Goal: Task Accomplishment & Management: Manage account settings

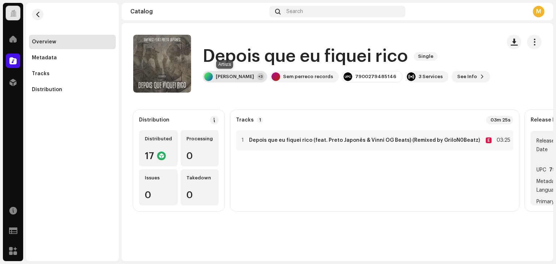
click at [230, 75] on div "[PERSON_NAME]" at bounding box center [235, 77] width 38 height 6
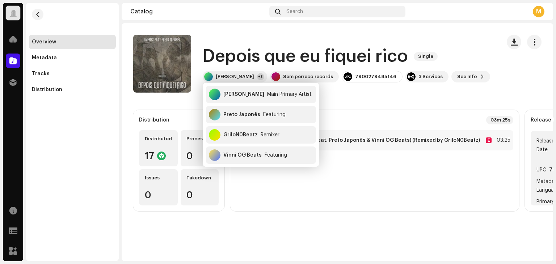
click at [245, 26] on catalog-releases-details-overview "Depois que eu fiquei rico Single Depois que eu fiquei rico Single [PERSON_NAME]…" at bounding box center [337, 123] width 431 height 200
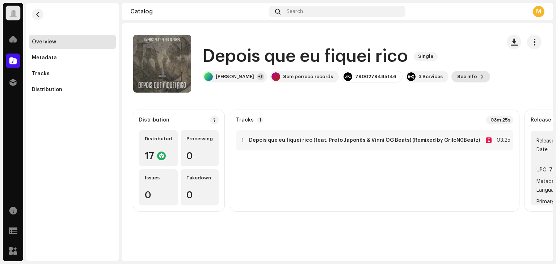
click at [457, 77] on span "See Info" at bounding box center [467, 76] width 20 height 14
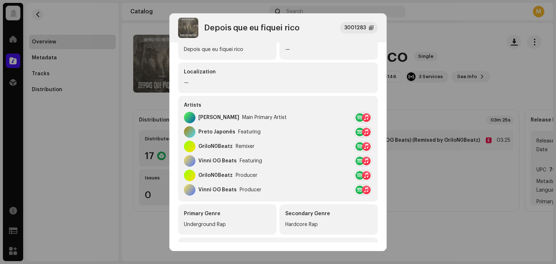
scroll to position [210, 0]
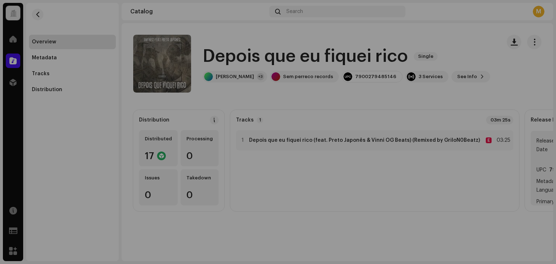
drag, startPoint x: 451, startPoint y: 15, endPoint x: 495, endPoint y: 30, distance: 46.8
click at [457, 17] on div "Depois que eu fiquei rico 3001283 Metadata Distribution Metadata Language Portu…" at bounding box center [278, 132] width 556 height 264
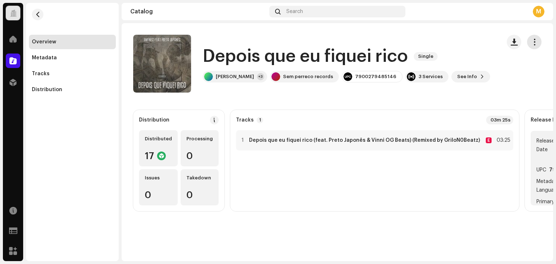
drag, startPoint x: 538, startPoint y: 42, endPoint x: 534, endPoint y: 45, distance: 5.3
click at [537, 42] on button "button" at bounding box center [534, 42] width 14 height 14
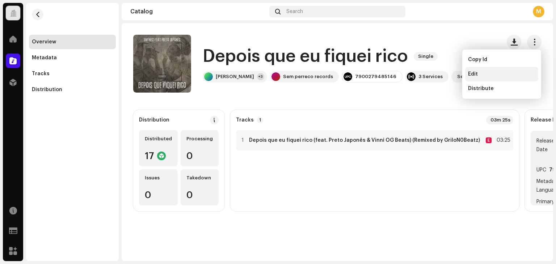
click at [477, 76] on span "Edit" at bounding box center [473, 74] width 10 height 6
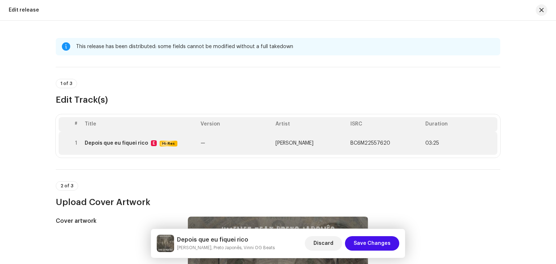
click at [129, 154] on td "Depois que eu fiquei rico E Hi-Res" at bounding box center [140, 143] width 116 height 23
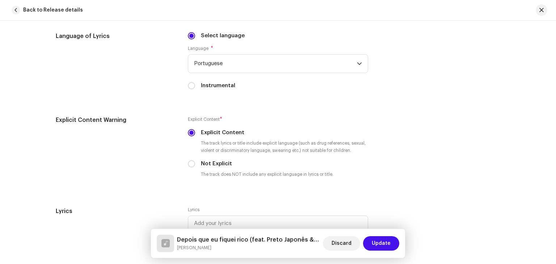
scroll to position [1623, 0]
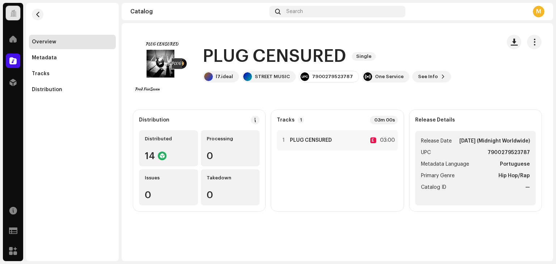
click at [434, 86] on div "PLUG CENSURED Single l7.ideal STREET MUSIC 7900279523787 One Service See Info" at bounding box center [314, 64] width 362 height 58
click at [427, 83] on div "PLUG CENSURED Single l7.ideal STREET MUSIC 7900279523787 One Service See Info" at bounding box center [314, 64] width 362 height 58
click at [426, 76] on span "See Info" at bounding box center [428, 76] width 20 height 14
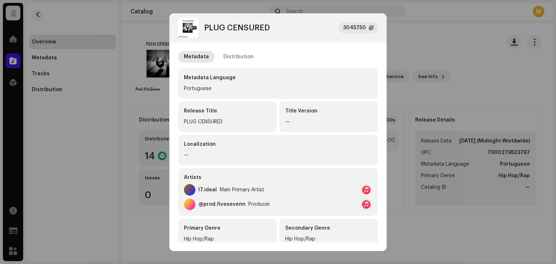
scroll to position [36, 0]
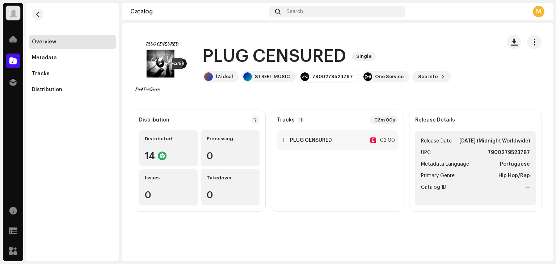
click at [117, 129] on div "PLUG CENSURED 3045750 Metadata Distribution Metadata Language Portuguese Releas…" at bounding box center [278, 132] width 556 height 264
click at [535, 42] on span "button" at bounding box center [534, 42] width 7 height 6
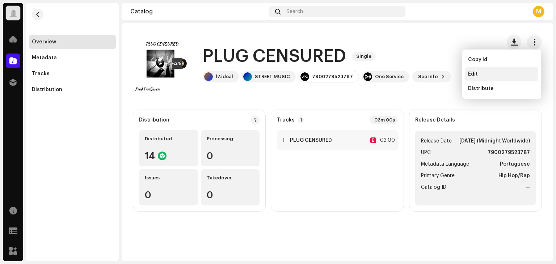
click at [486, 74] on div "Edit" at bounding box center [501, 74] width 67 height 6
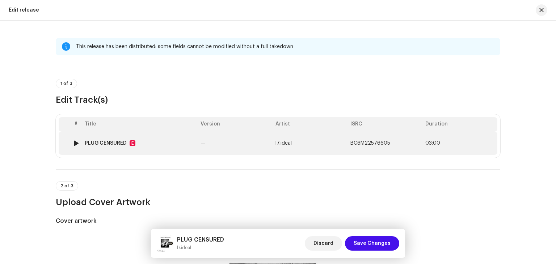
click at [195, 147] on td "PLUG CENSURED E" at bounding box center [140, 143] width 116 height 23
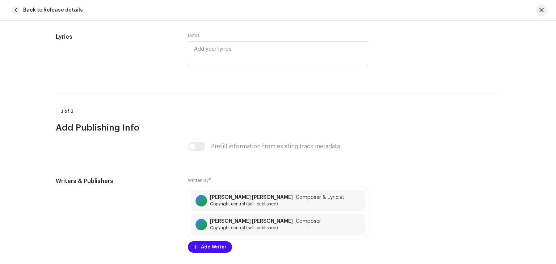
scroll to position [1521, 0]
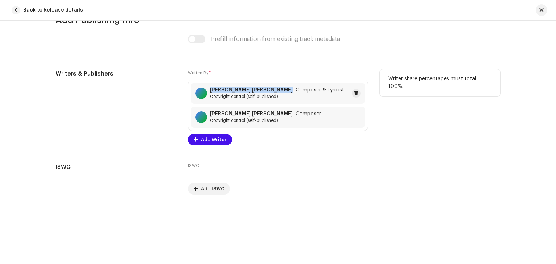
drag, startPoint x: 212, startPoint y: 89, endPoint x: 276, endPoint y: 91, distance: 64.4
click at [276, 91] on div "Luiz davi Barbosa Rodrigues Composer & Lyricist Copyright control (self-publish…" at bounding box center [269, 93] width 149 height 12
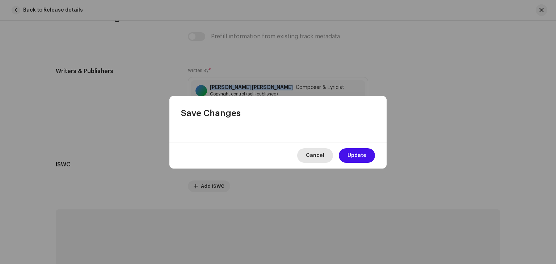
click at [319, 154] on span "Cancel" at bounding box center [315, 155] width 18 height 14
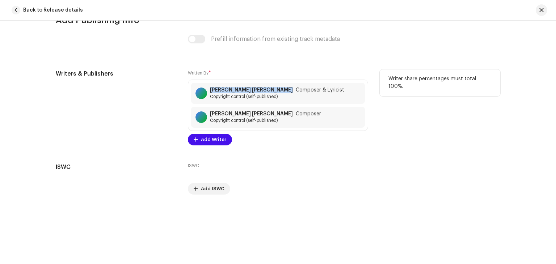
copy strong "Luiz davi Barbosa Rodrigues"
